Goal: Information Seeking & Learning: Learn about a topic

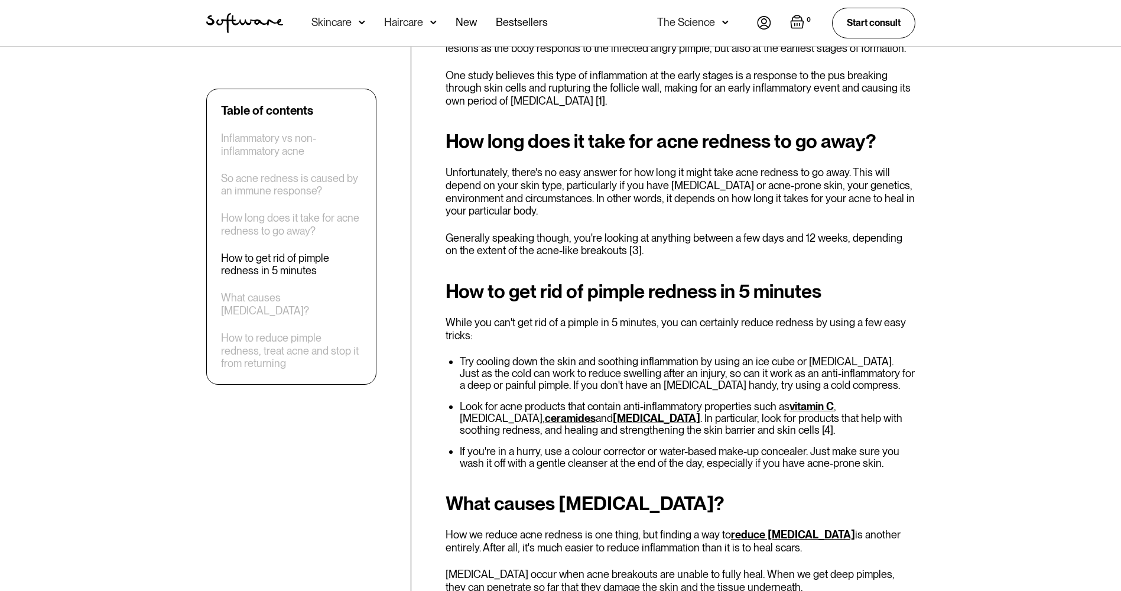
scroll to position [1004, 0]
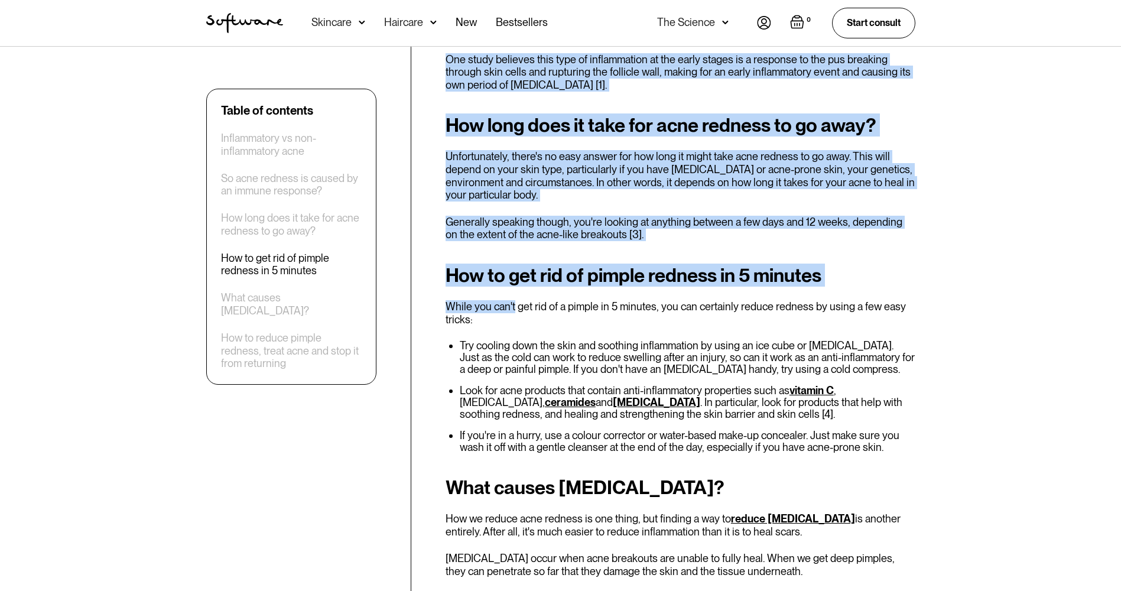
drag, startPoint x: 427, startPoint y: 265, endPoint x: 514, endPoint y: 291, distance: 91.4
drag, startPoint x: 514, startPoint y: 291, endPoint x: 427, endPoint y: 280, distance: 88.1
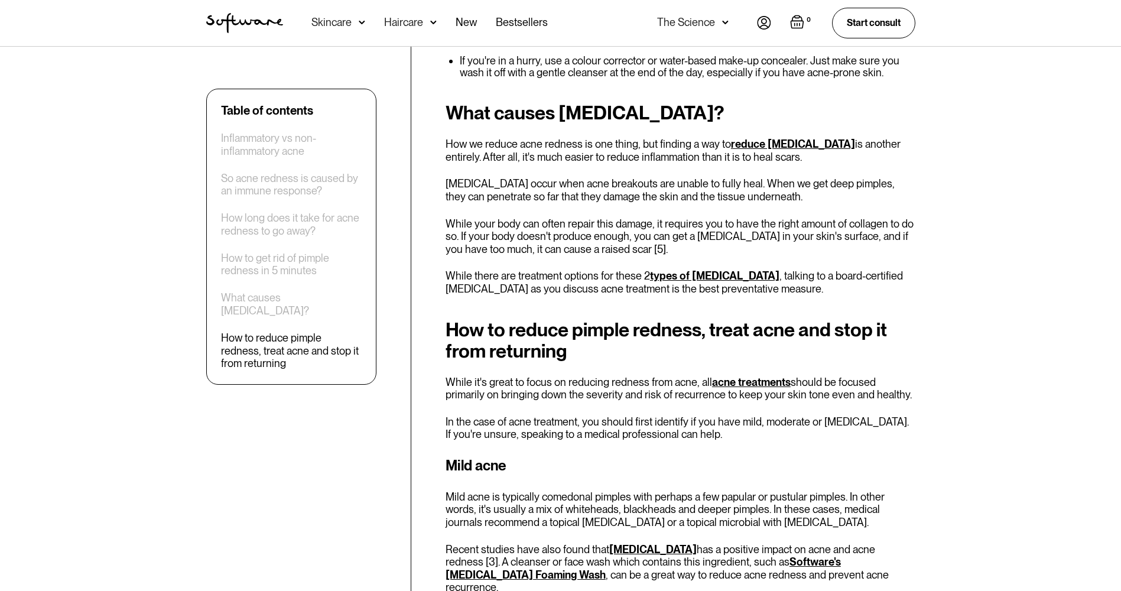
scroll to position [1418, 0]
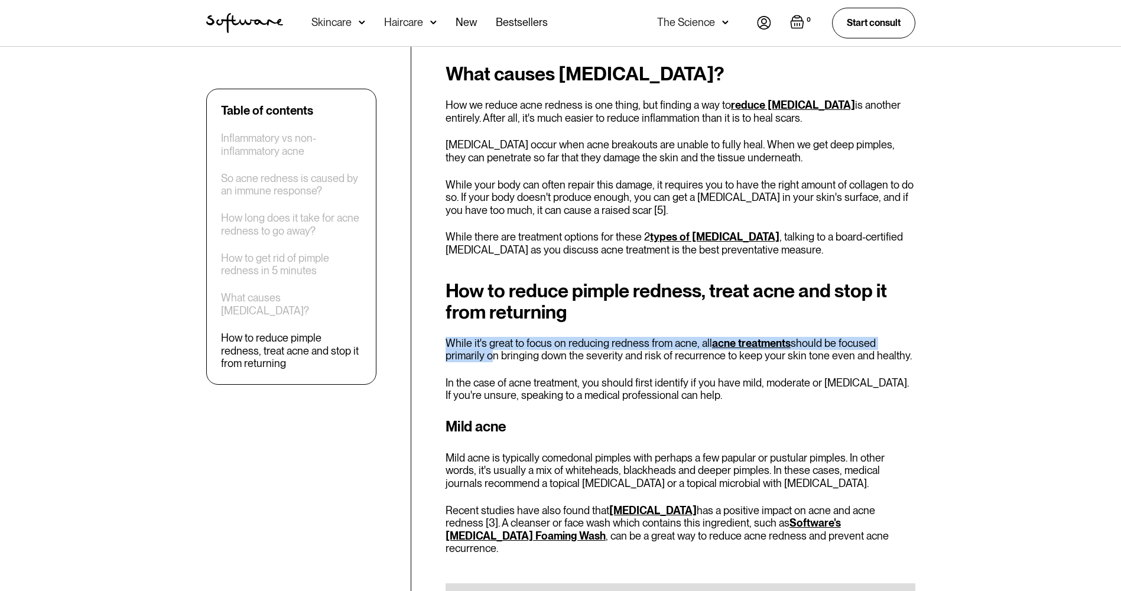
drag, startPoint x: 444, startPoint y: 338, endPoint x: 447, endPoint y: 333, distance: 6.1
click at [447, 333] on div "Table of contents Inflammatory vs non-inflammatory acne So acne redness is caus…" at bounding box center [560, 258] width 737 height 2442
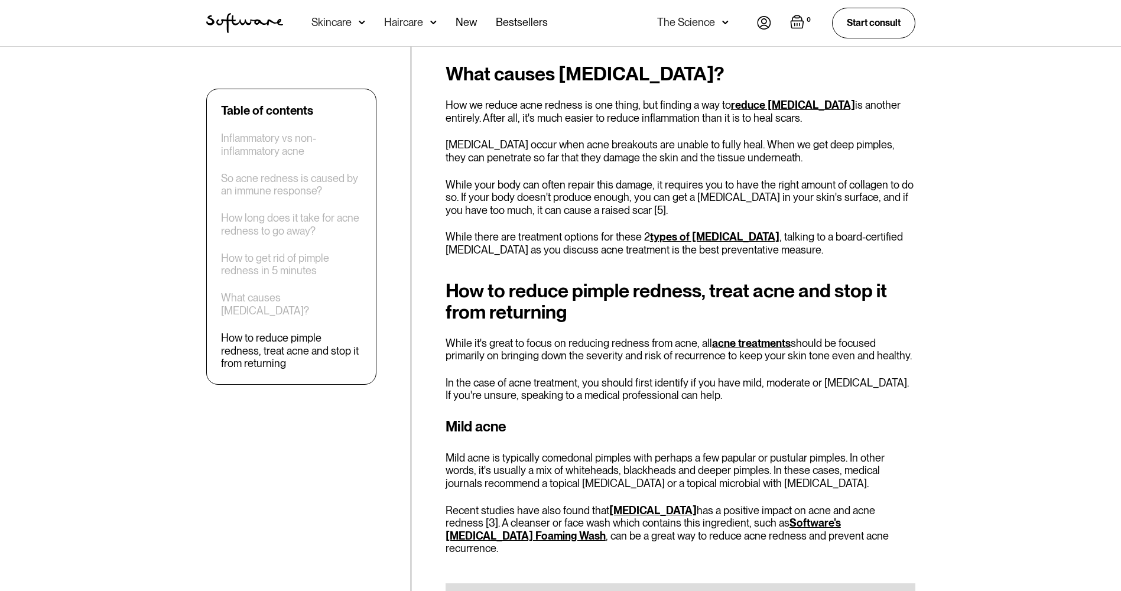
drag, startPoint x: 447, startPoint y: 333, endPoint x: 504, endPoint y: 360, distance: 62.9
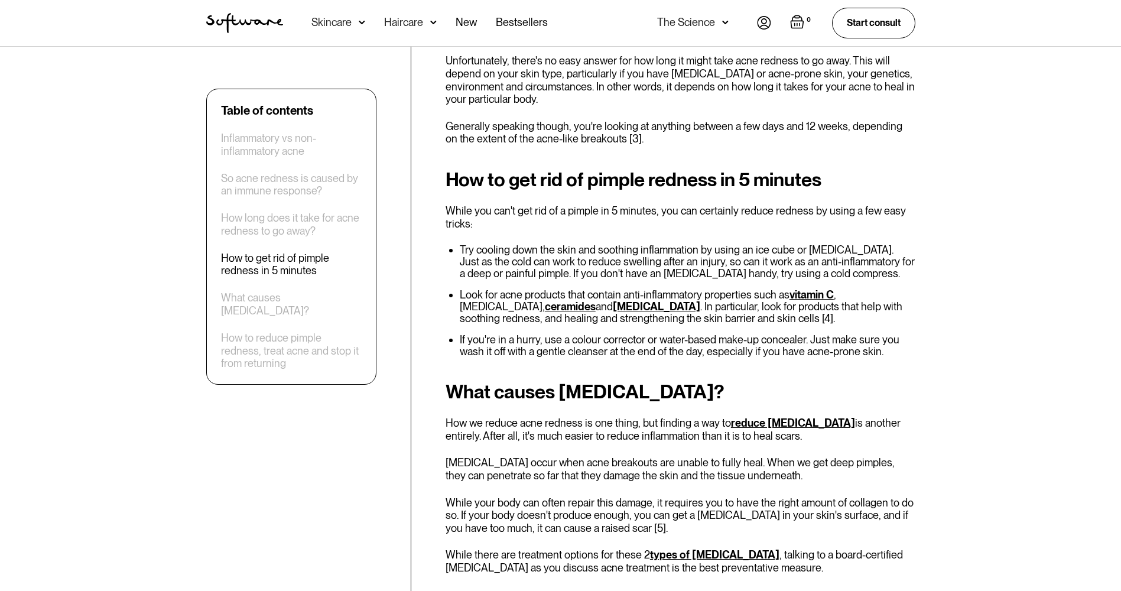
scroll to position [1063, 0]
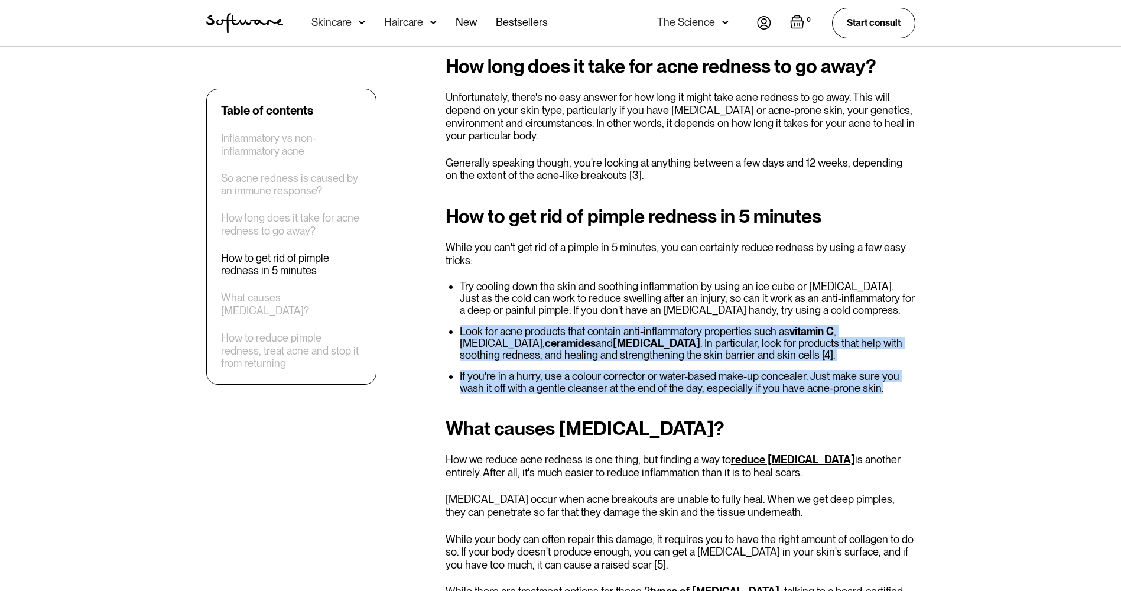
drag, startPoint x: 452, startPoint y: 310, endPoint x: 900, endPoint y: 381, distance: 453.4
click at [900, 381] on ul "Try cooling down the skin and soothing inflammation by using an ice cube or [ME…" at bounding box center [680, 337] width 470 height 113
